Goal: Task Accomplishment & Management: Use online tool/utility

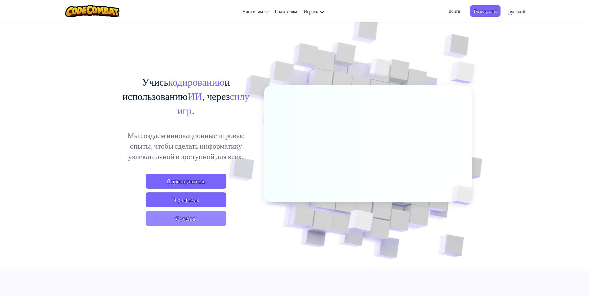
click at [198, 219] on span "Я ученик" at bounding box center [186, 218] width 81 height 15
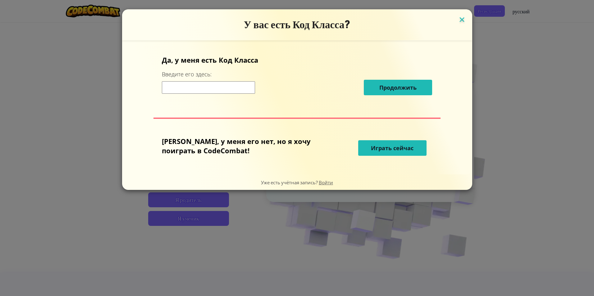
click at [458, 19] on img at bounding box center [462, 20] width 8 height 9
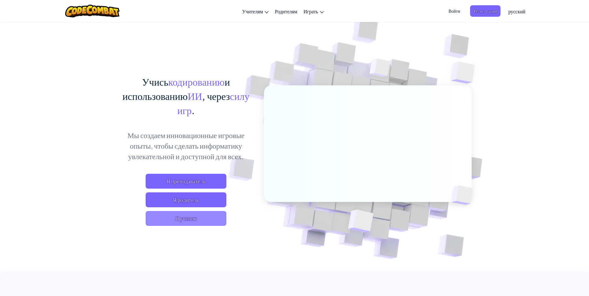
click at [205, 220] on span "Я ученик" at bounding box center [186, 218] width 81 height 15
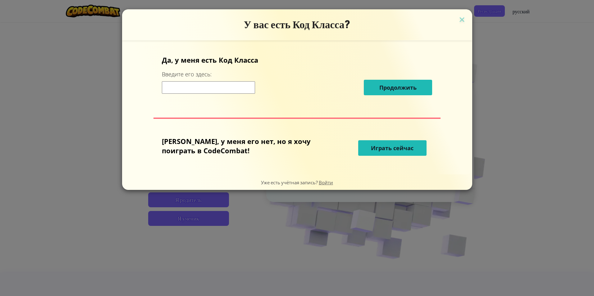
click at [374, 145] on span "Играть сейчас" at bounding box center [392, 147] width 43 height 7
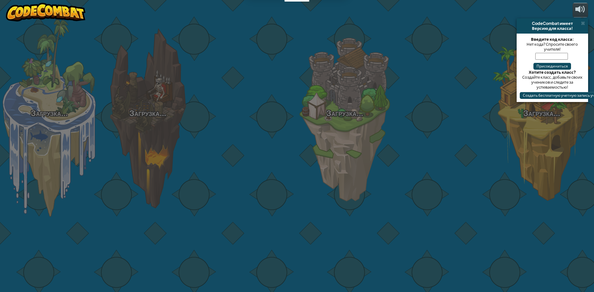
select select "ru"
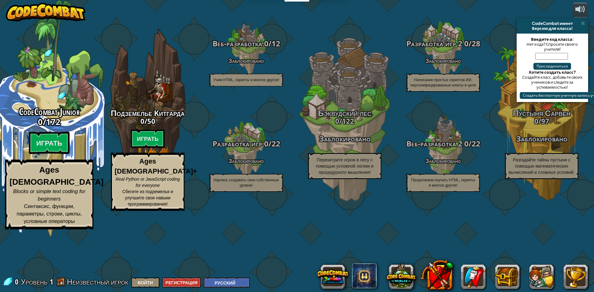
click at [33, 186] on strong "Ages [DEMOGRAPHIC_DATA]" at bounding box center [57, 175] width 94 height 21
select select "ru"
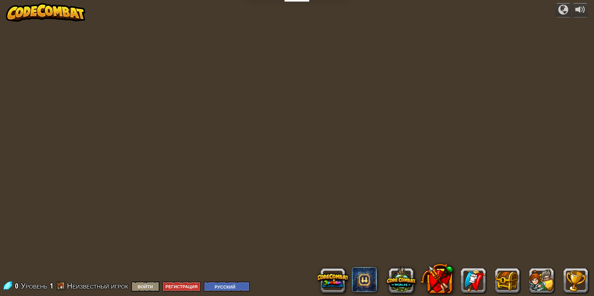
select select "ru"
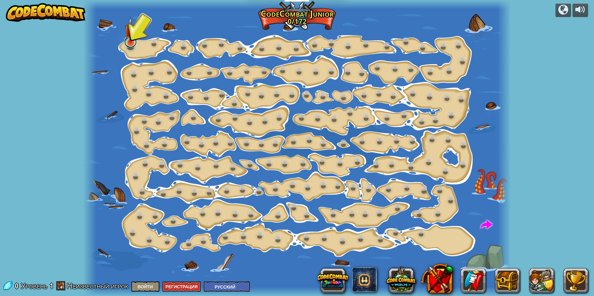
click at [128, 47] on div "Изменение шага (Заблокировано) Измените аргументы шага. Действуй умно (Заблокир…" at bounding box center [296, 148] width 427 height 296
click at [129, 36] on img at bounding box center [130, 30] width 11 height 26
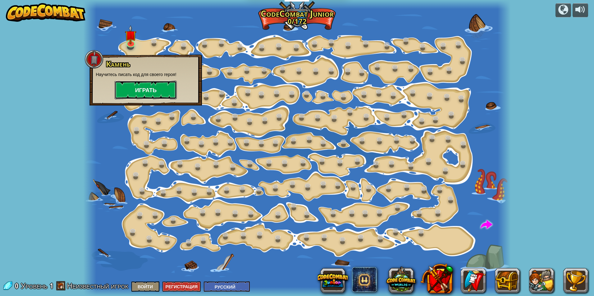
click at [160, 84] on button "Играть" at bounding box center [146, 90] width 62 height 19
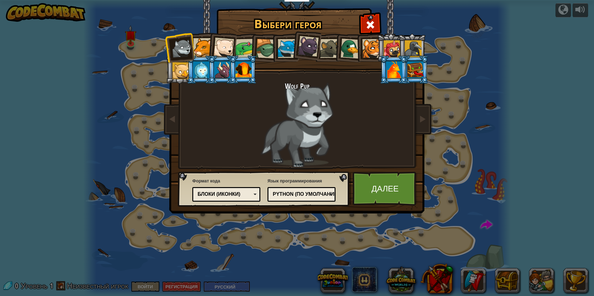
click at [249, 195] on div "Блоки (иконки)" at bounding box center [225, 194] width 54 height 7
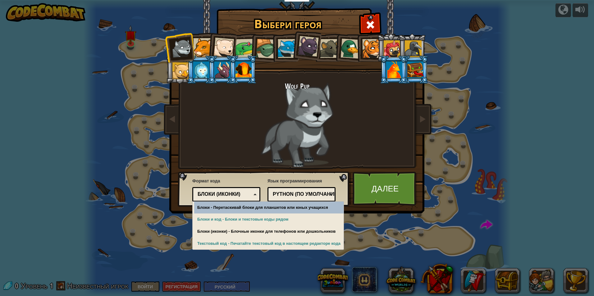
click at [254, 193] on div "Блоки (иконки)" at bounding box center [226, 195] width 60 height 10
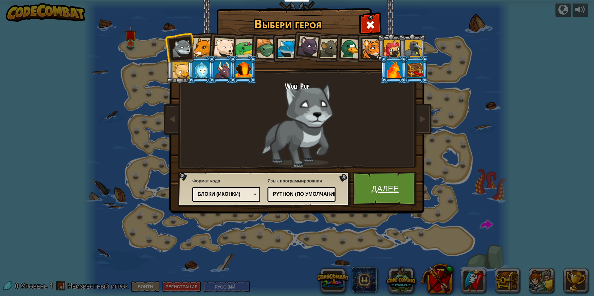
click at [401, 189] on link "Далее" at bounding box center [385, 189] width 65 height 34
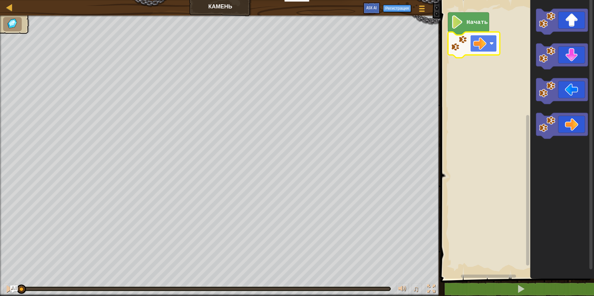
click at [487, 45] on rect "Рабочая область Blockly" at bounding box center [483, 43] width 27 height 17
click at [17, 274] on div "♫ Wolf Pup" at bounding box center [297, 156] width 594 height 281
click at [26, 271] on div "♫ Wolf Pup" at bounding box center [297, 156] width 594 height 281
